Goal: Task Accomplishment & Management: Manage account settings

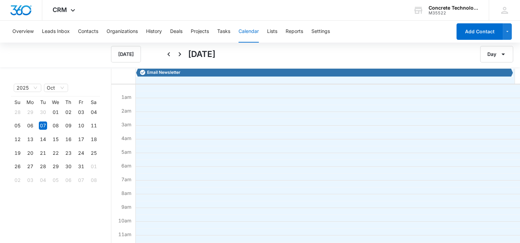
scroll to position [137, 0]
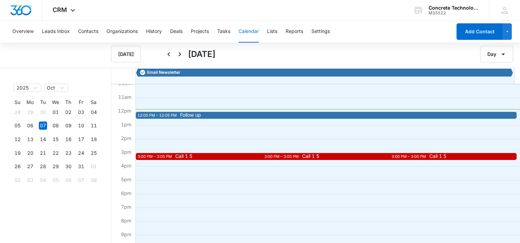
click at [218, 117] on span "Follow up" at bounding box center [367, 115] width 375 height 5
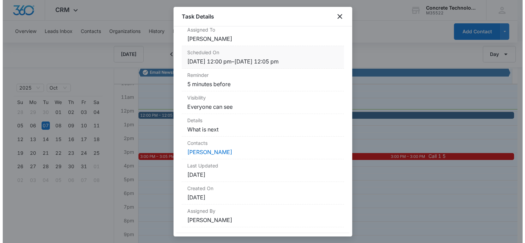
scroll to position [62, 0]
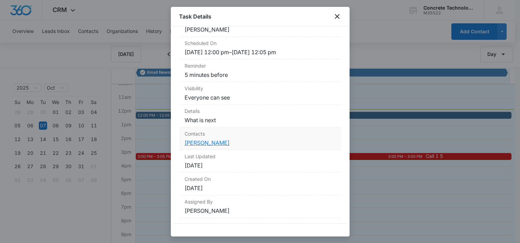
click at [201, 142] on link "[PERSON_NAME]" at bounding box center [206, 142] width 45 height 7
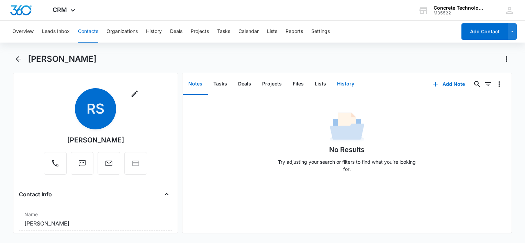
click at [339, 82] on button "History" at bounding box center [346, 84] width 28 height 21
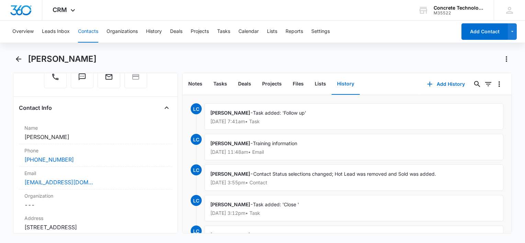
scroll to position [69, 0]
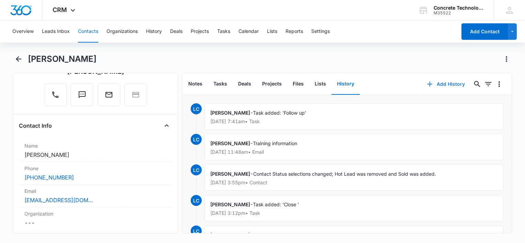
click at [446, 82] on button "Add History" at bounding box center [446, 84] width 52 height 16
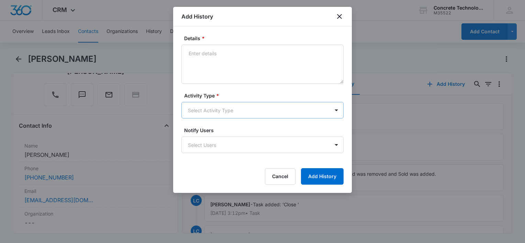
click at [212, 114] on body "CRM Apps Reputation Websites Forms CRM Email Social Content Ads Intelligence Fi…" at bounding box center [262, 121] width 525 height 243
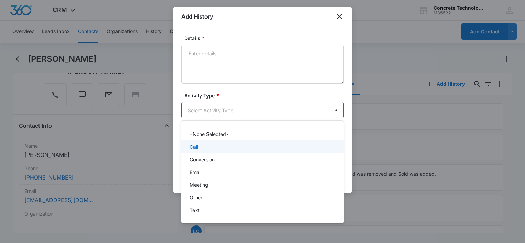
click at [203, 141] on div "Call" at bounding box center [262, 147] width 162 height 13
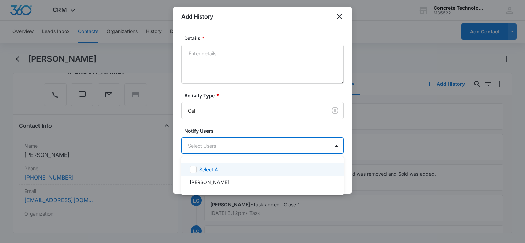
click at [203, 141] on body "CRM Apps Reputation Websites Forms CRM Email Social Content Ads Intelligence Fi…" at bounding box center [262, 121] width 525 height 243
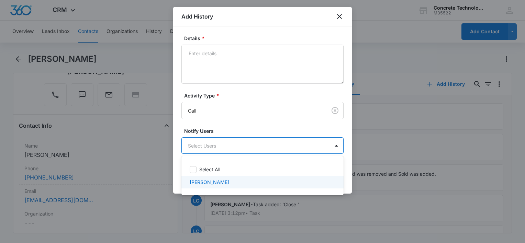
click at [210, 181] on p "[PERSON_NAME]" at bounding box center [210, 182] width 40 height 7
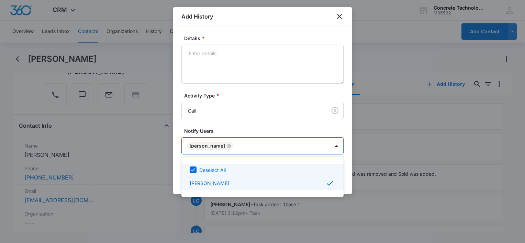
click at [349, 171] on div at bounding box center [262, 121] width 525 height 243
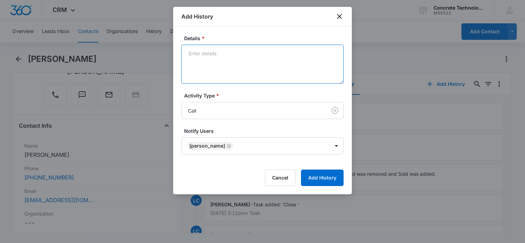
click at [248, 68] on textarea "Details *" at bounding box center [262, 64] width 162 height 39
type textarea "Voicemail"
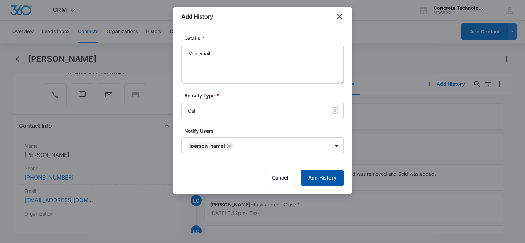
click at [315, 179] on button "Add History" at bounding box center [322, 178] width 43 height 16
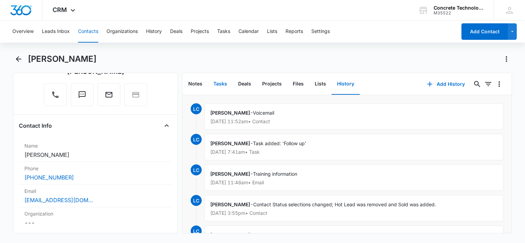
click at [223, 80] on button "Tasks" at bounding box center [220, 84] width 25 height 21
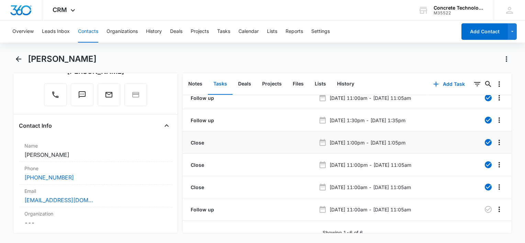
scroll to position [16, 0]
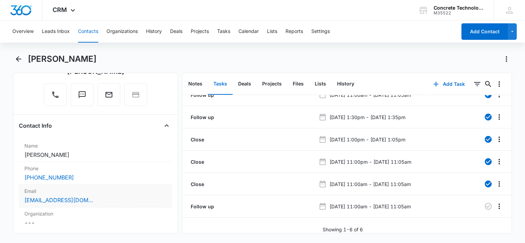
click at [106, 196] on div "[EMAIL_ADDRESS][DOMAIN_NAME]" at bounding box center [95, 200] width 142 height 8
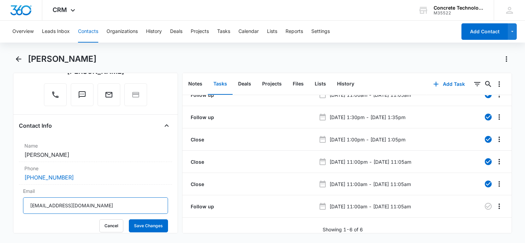
drag, startPoint x: 102, startPoint y: 201, endPoint x: -1, endPoint y: 202, distance: 103.4
click at [0, 202] on html "CRM Apps Reputation Websites Forms CRM Email Social Content Ads Intelligence Fi…" at bounding box center [262, 121] width 525 height 243
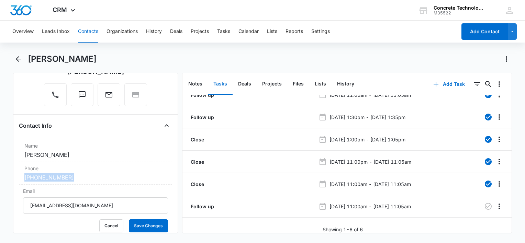
drag, startPoint x: 78, startPoint y: 181, endPoint x: 5, endPoint y: 180, distance: 72.5
click at [3, 180] on main "[PERSON_NAME] Remove RS [PERSON_NAME] Contact Info Name Cancel Save Changes [PE…" at bounding box center [262, 148] width 525 height 188
drag, startPoint x: 5, startPoint y: 180, endPoint x: 46, endPoint y: 180, distance: 40.5
copy link "[PHONE_NUMBER]"
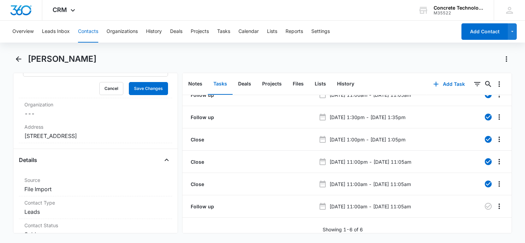
drag, startPoint x: 84, startPoint y: 135, endPoint x: 15, endPoint y: 136, distance: 68.4
click at [15, 136] on div "Remove RS [PERSON_NAME] Contact Info Name Cancel Save Changes [PERSON_NAME] Pho…" at bounding box center [95, 153] width 165 height 161
drag, startPoint x: 15, startPoint y: 136, endPoint x: 62, endPoint y: 137, distance: 46.7
copy dd "3241 State Route 1043"
click at [485, 203] on icon "button" at bounding box center [488, 206] width 7 height 7
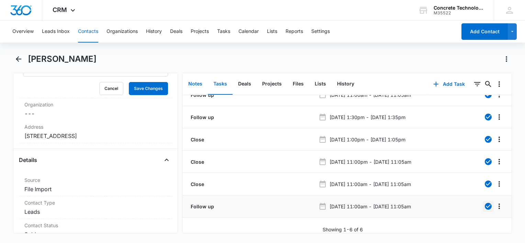
click at [194, 79] on button "Notes" at bounding box center [195, 84] width 25 height 21
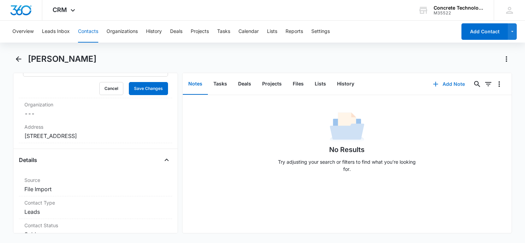
click at [438, 89] on button "Add Note" at bounding box center [449, 84] width 46 height 16
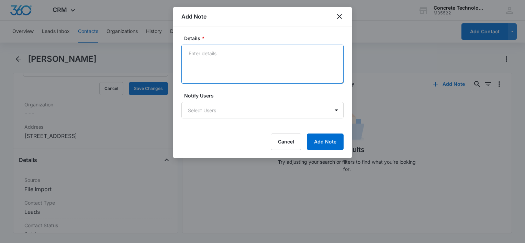
click at [242, 72] on textarea "Details *" at bounding box center [262, 64] width 162 height 39
type textarea "Transferred to Hi Level"
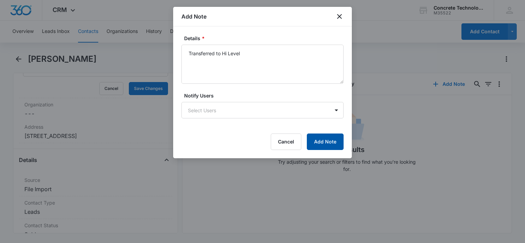
click at [331, 141] on button "Add Note" at bounding box center [325, 142] width 37 height 16
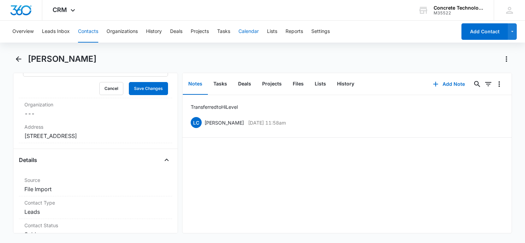
click at [250, 33] on button "Calendar" at bounding box center [248, 32] width 20 height 22
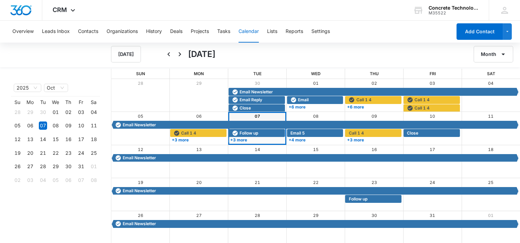
click at [256, 113] on div "07" at bounding box center [257, 116] width 58 height 9
click at [256, 116] on link "07" at bounding box center [257, 116] width 5 height 5
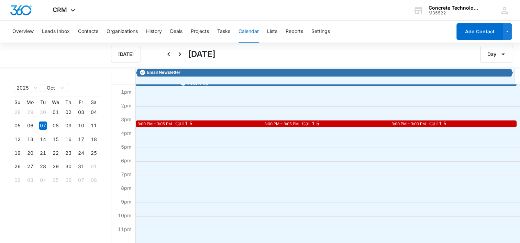
scroll to position [101, 0]
